Goal: Information Seeking & Learning: Learn about a topic

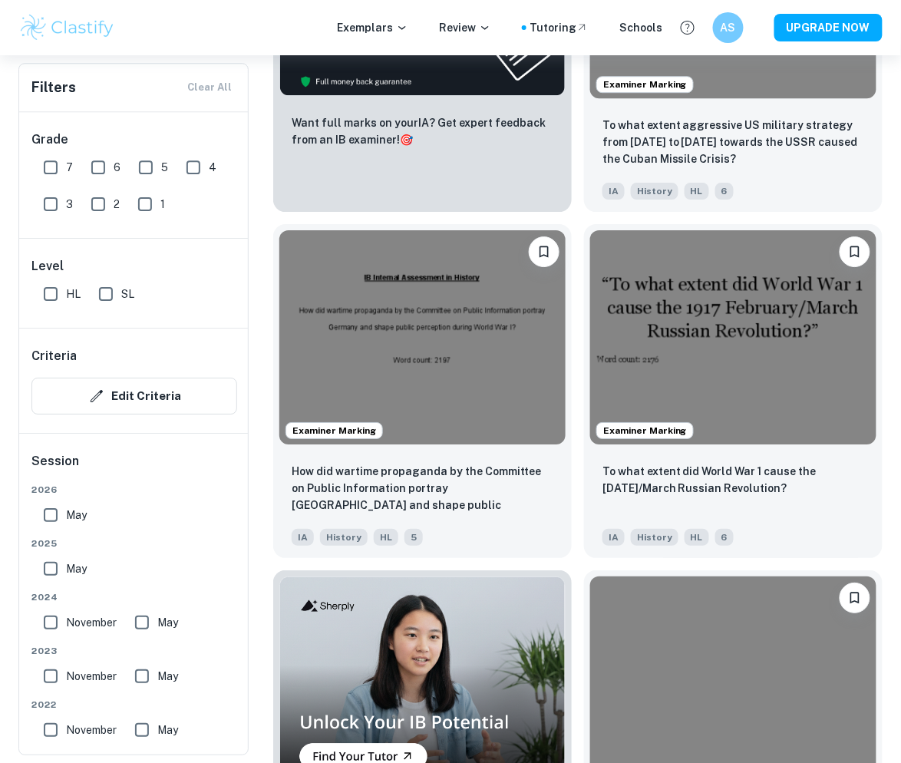
scroll to position [1114, 0]
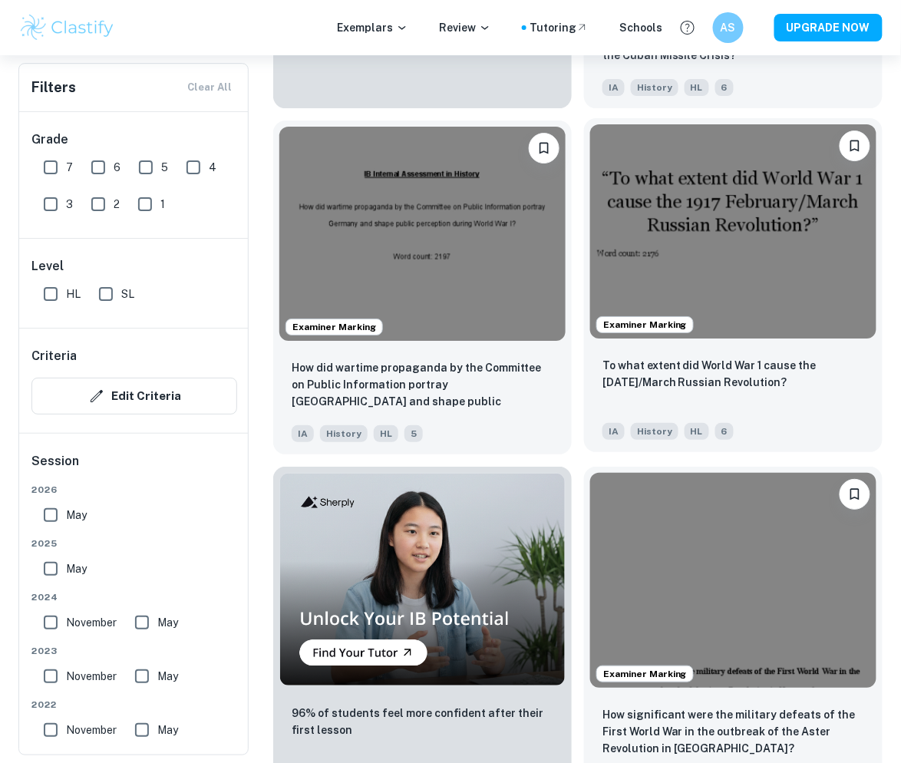
click at [714, 216] on img at bounding box center [733, 231] width 286 height 215
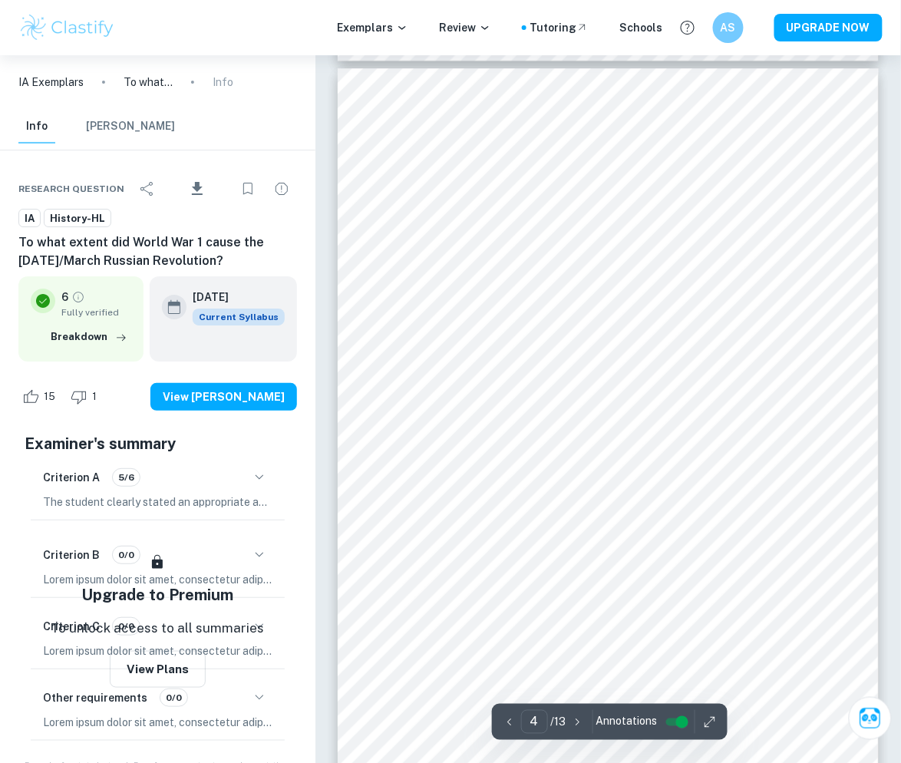
scroll to position [2520, 0]
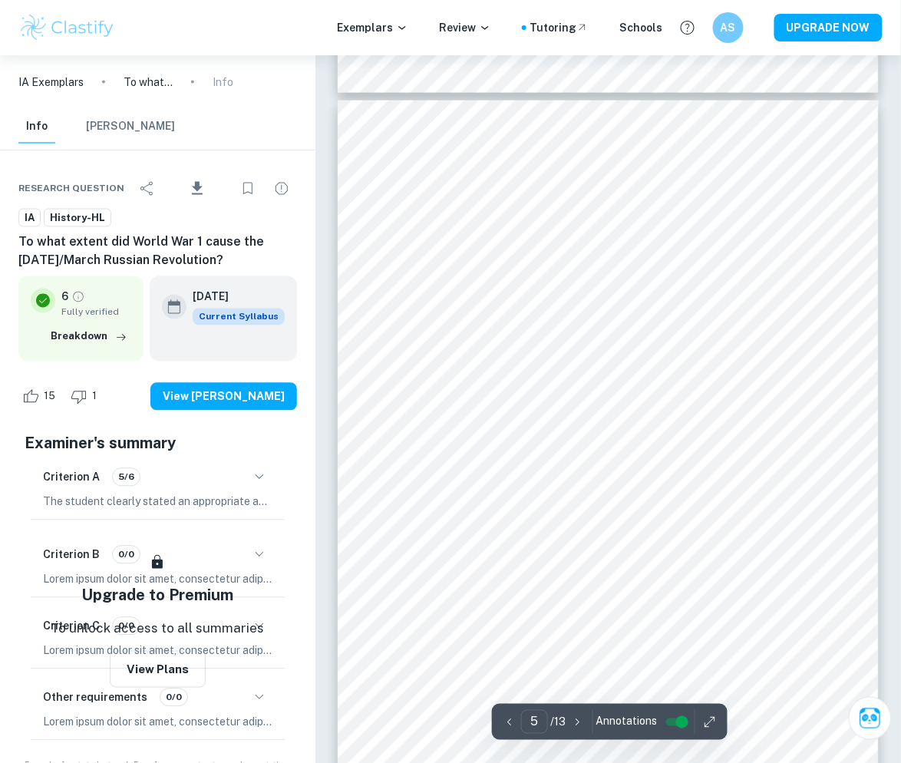
type input "4"
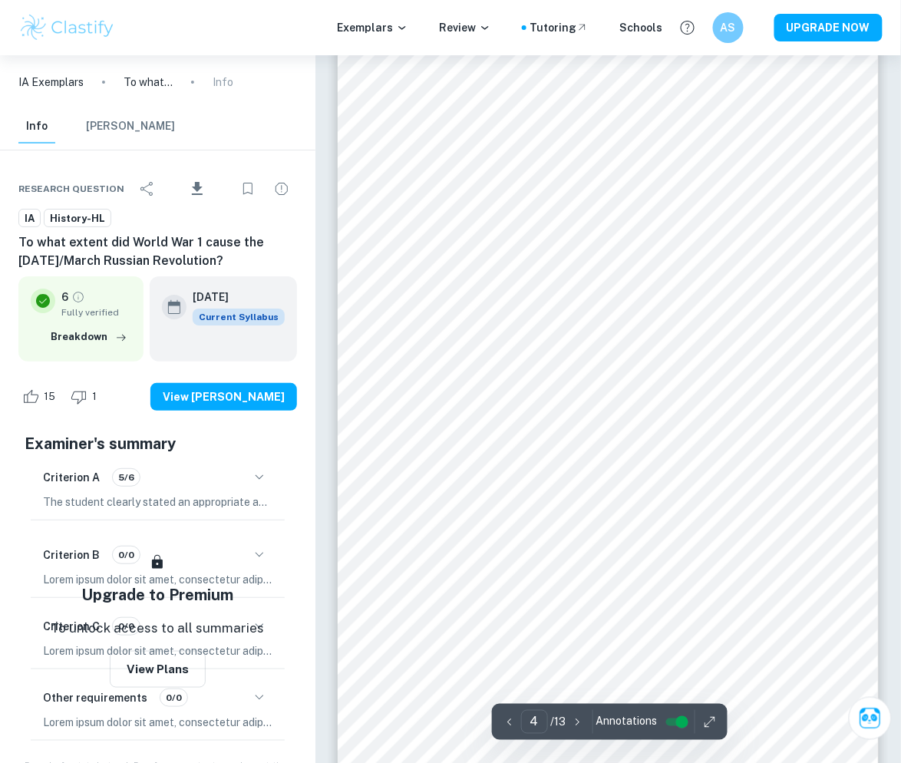
scroll to position [2354, 0]
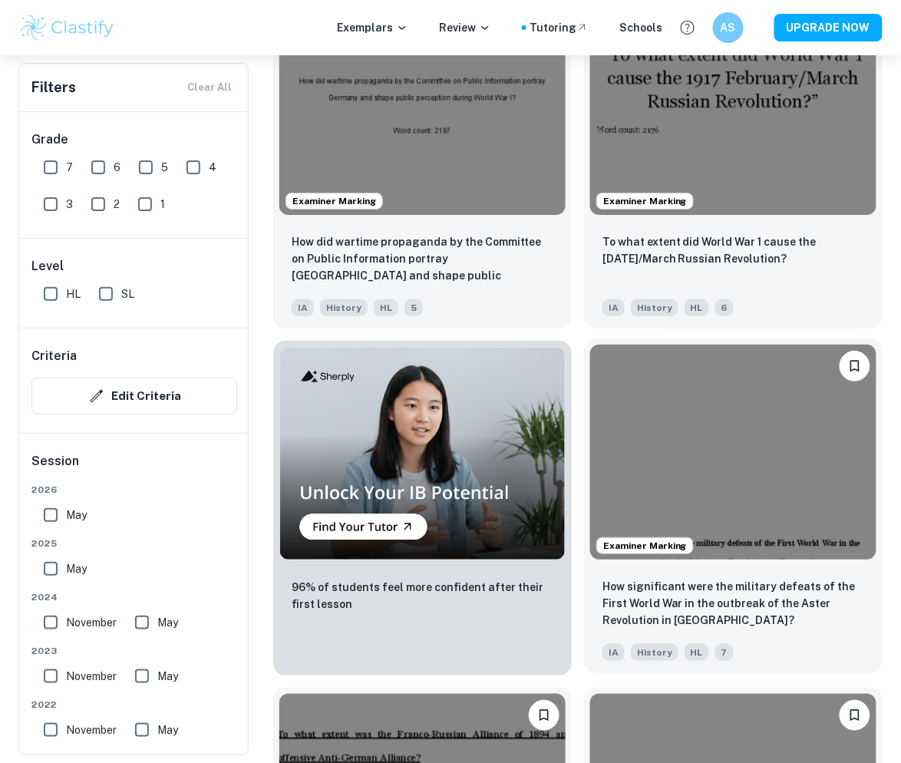
scroll to position [1351, 0]
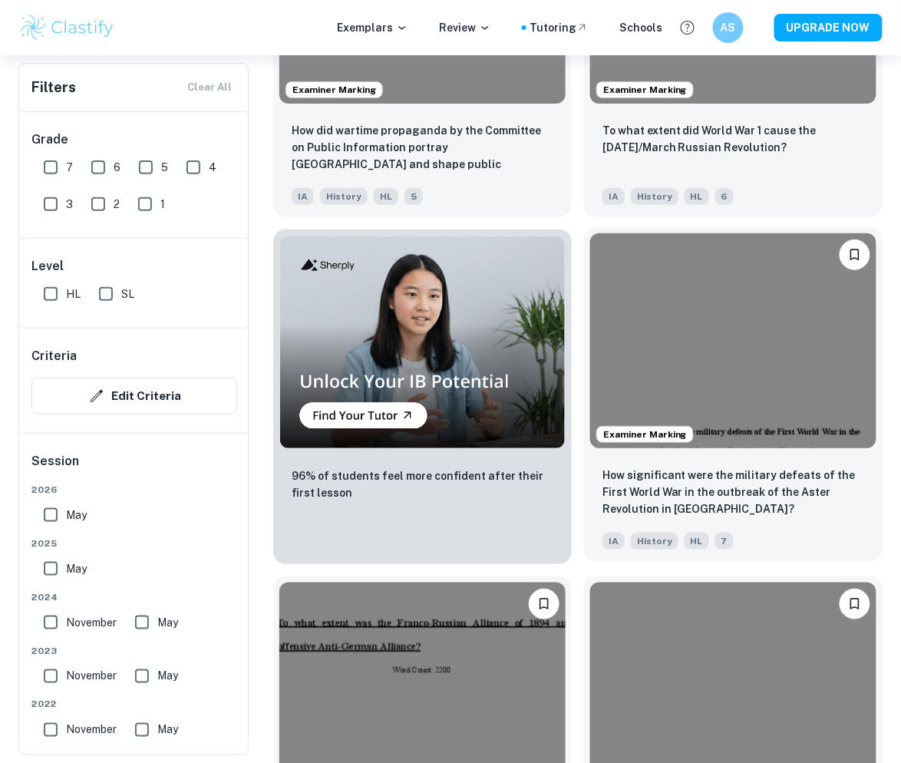
click at [704, 452] on div "Examiner Marking" at bounding box center [733, 340] width 298 height 227
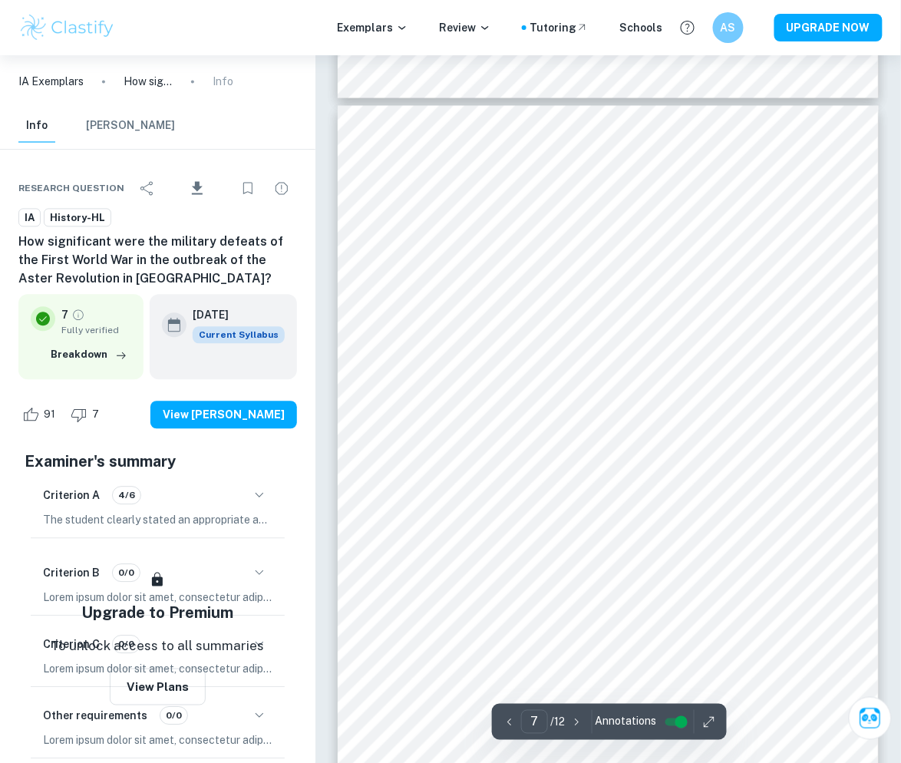
scroll to position [4697, 0]
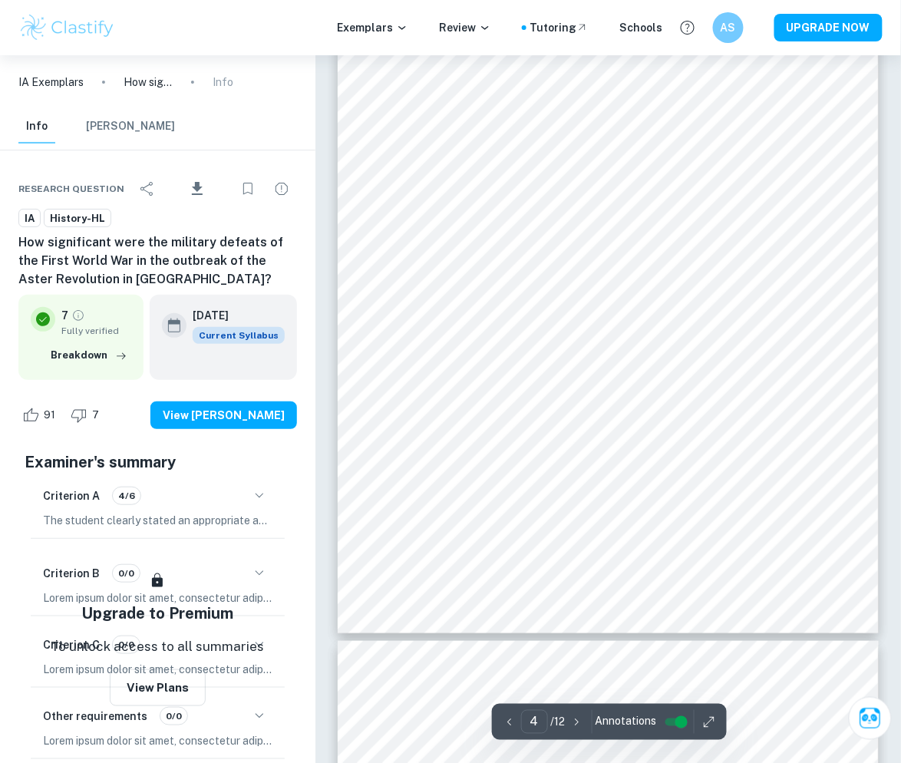
type input "5"
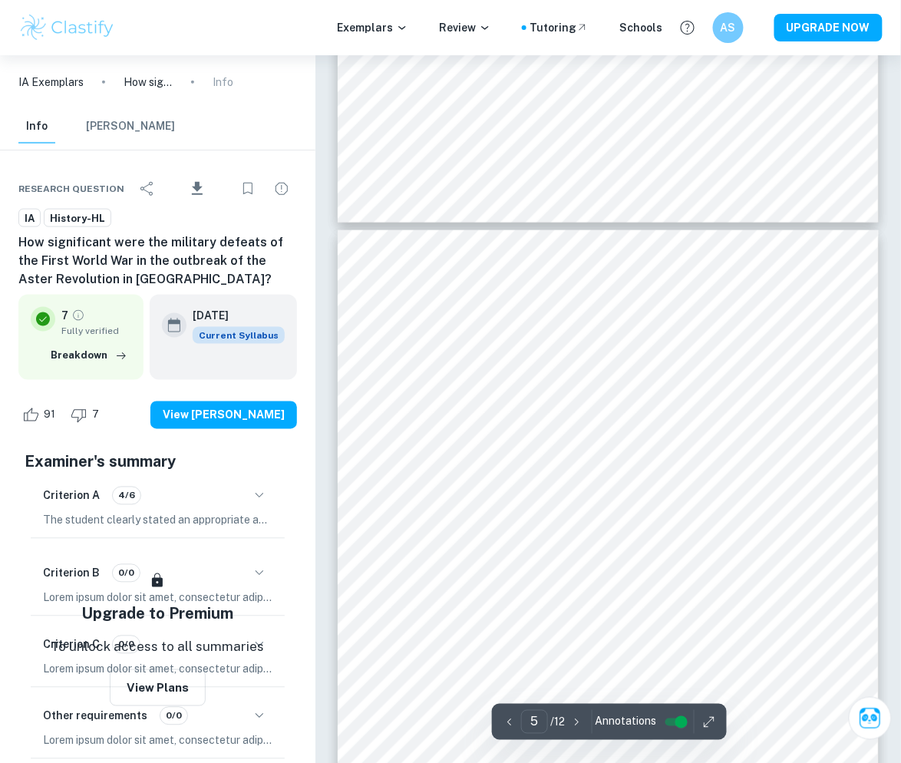
scroll to position [3061, 0]
